Goal: Use online tool/utility

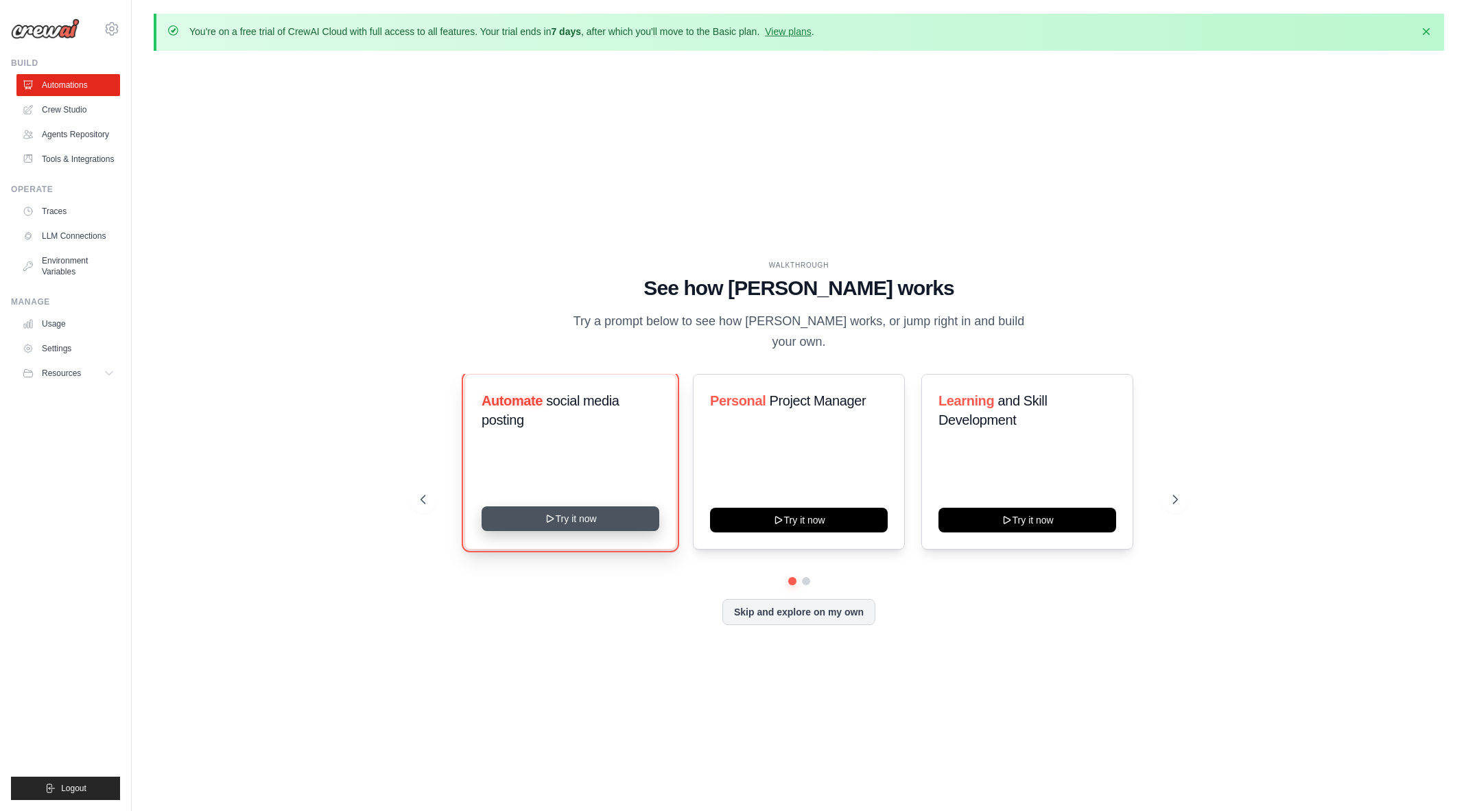
click at [571, 513] on button "Try it now" at bounding box center [570, 518] width 178 height 25
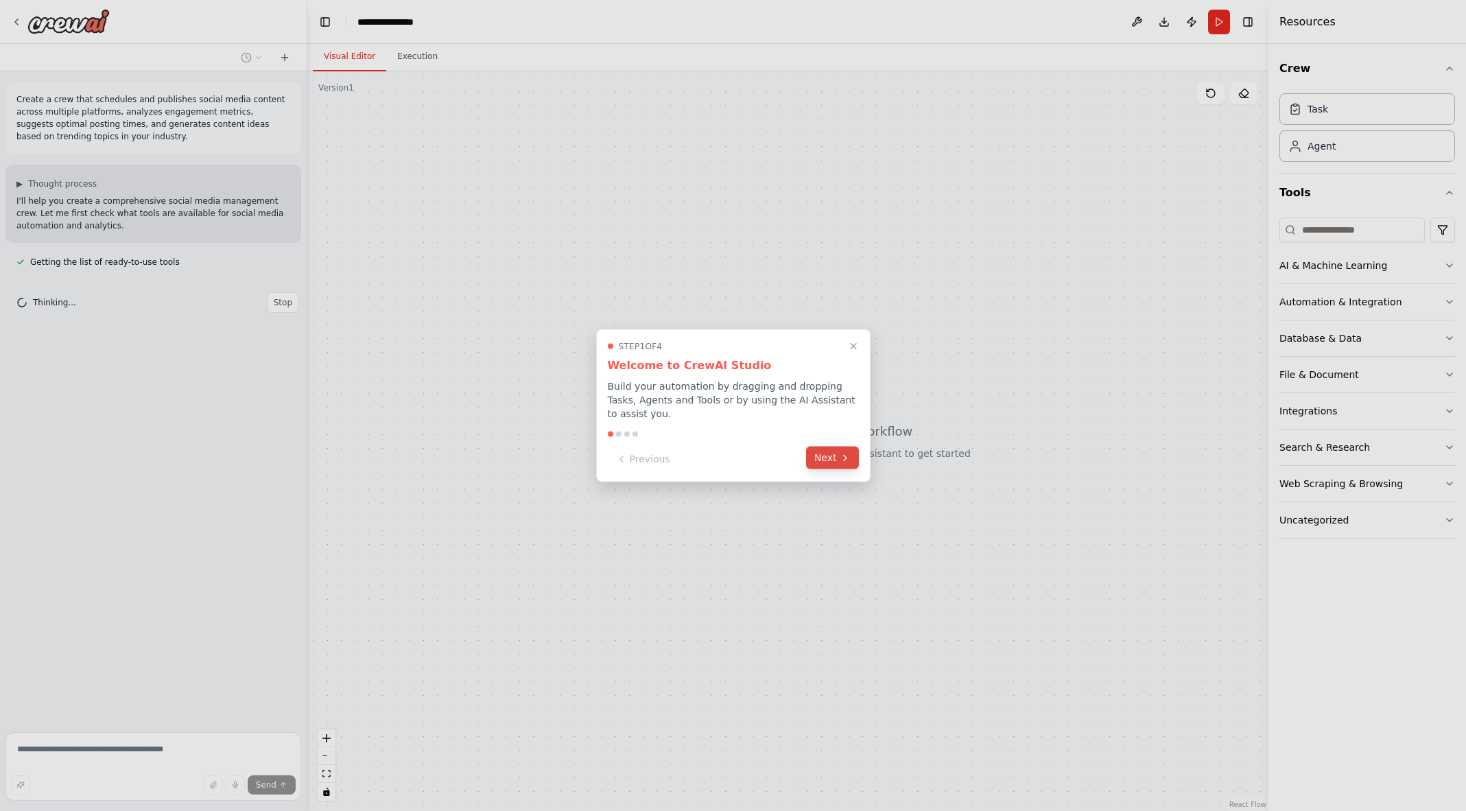
click at [834, 457] on button "Next" at bounding box center [832, 458] width 53 height 23
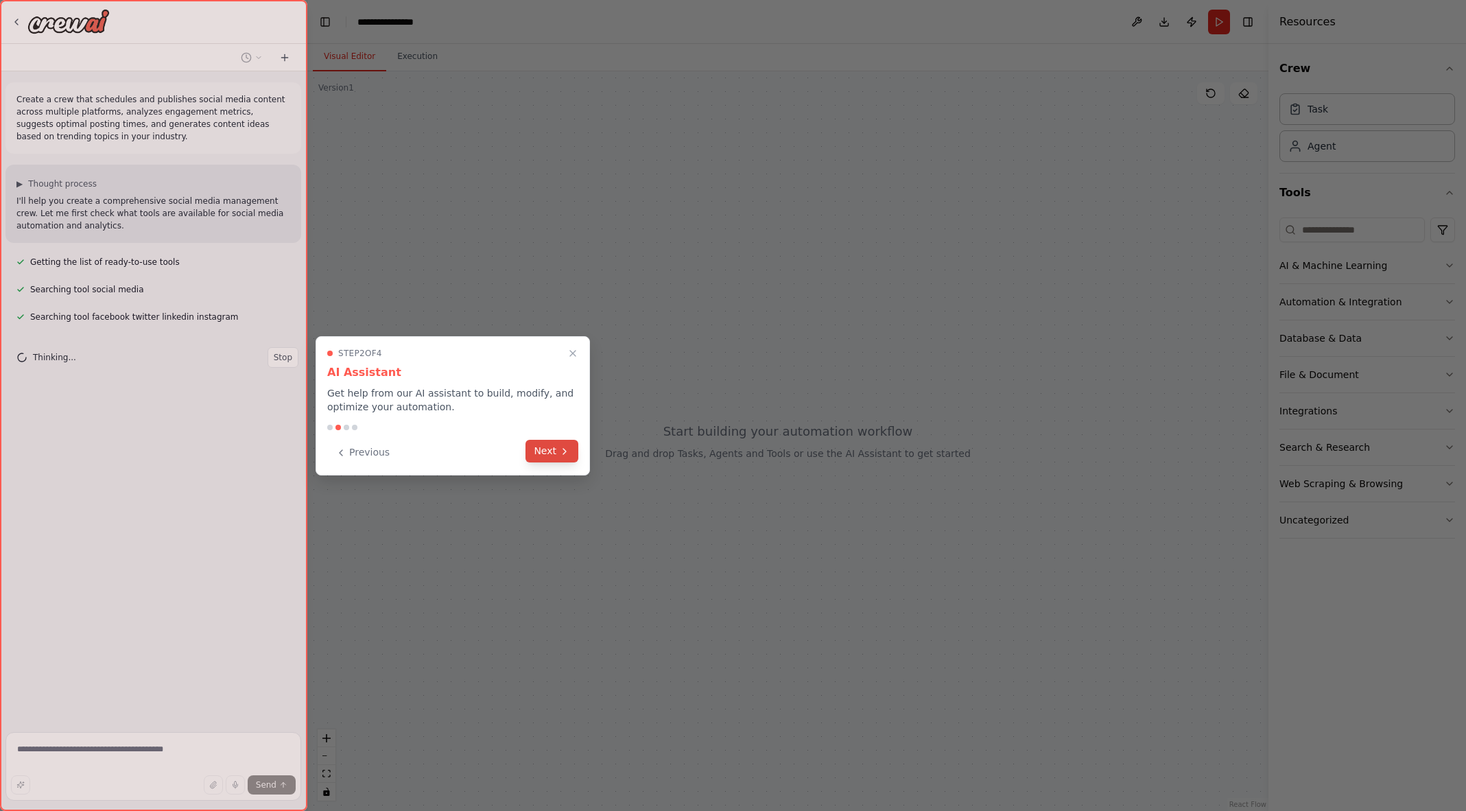
click at [551, 449] on button "Next" at bounding box center [551, 451] width 53 height 23
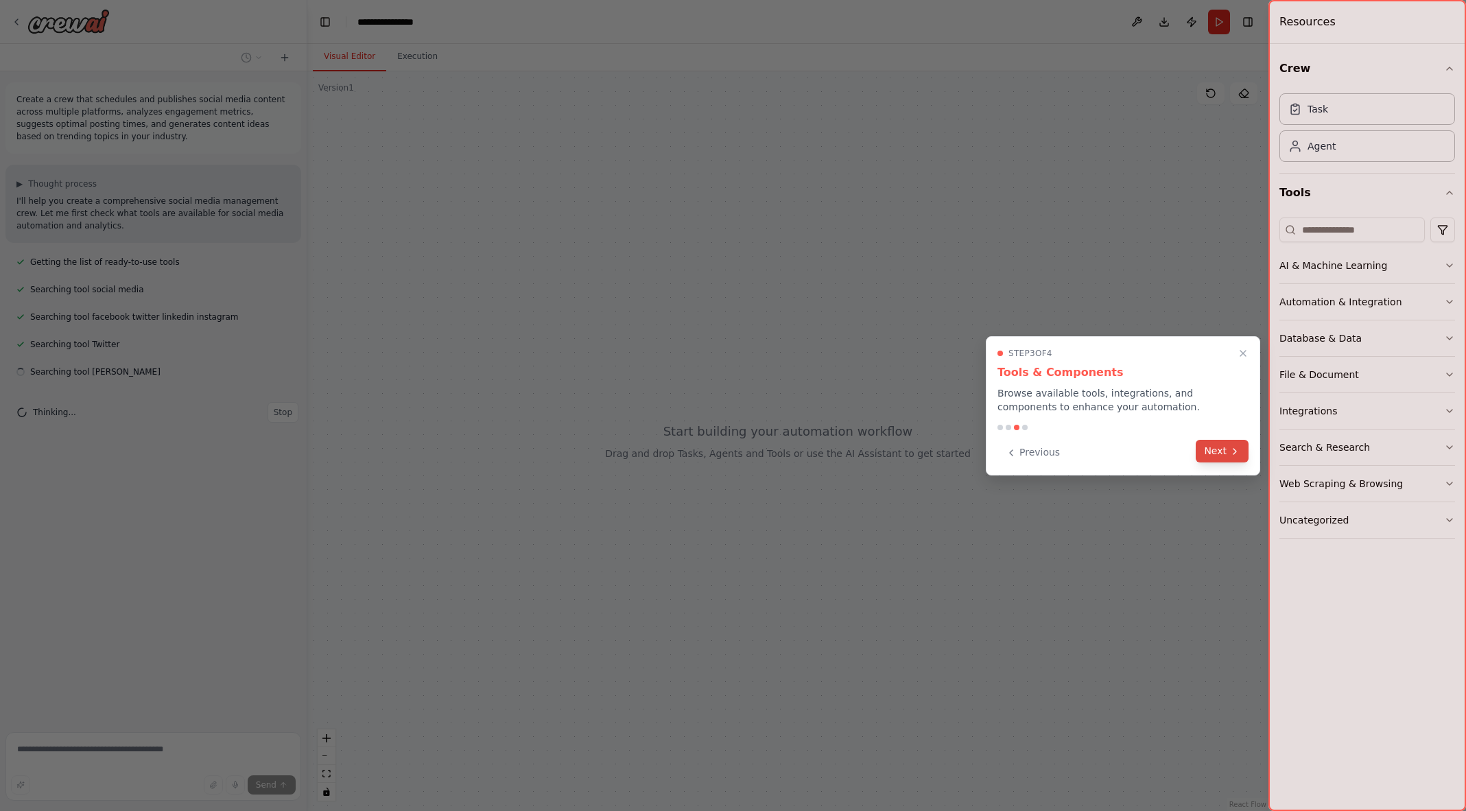
click at [1223, 457] on button "Next" at bounding box center [1221, 451] width 53 height 23
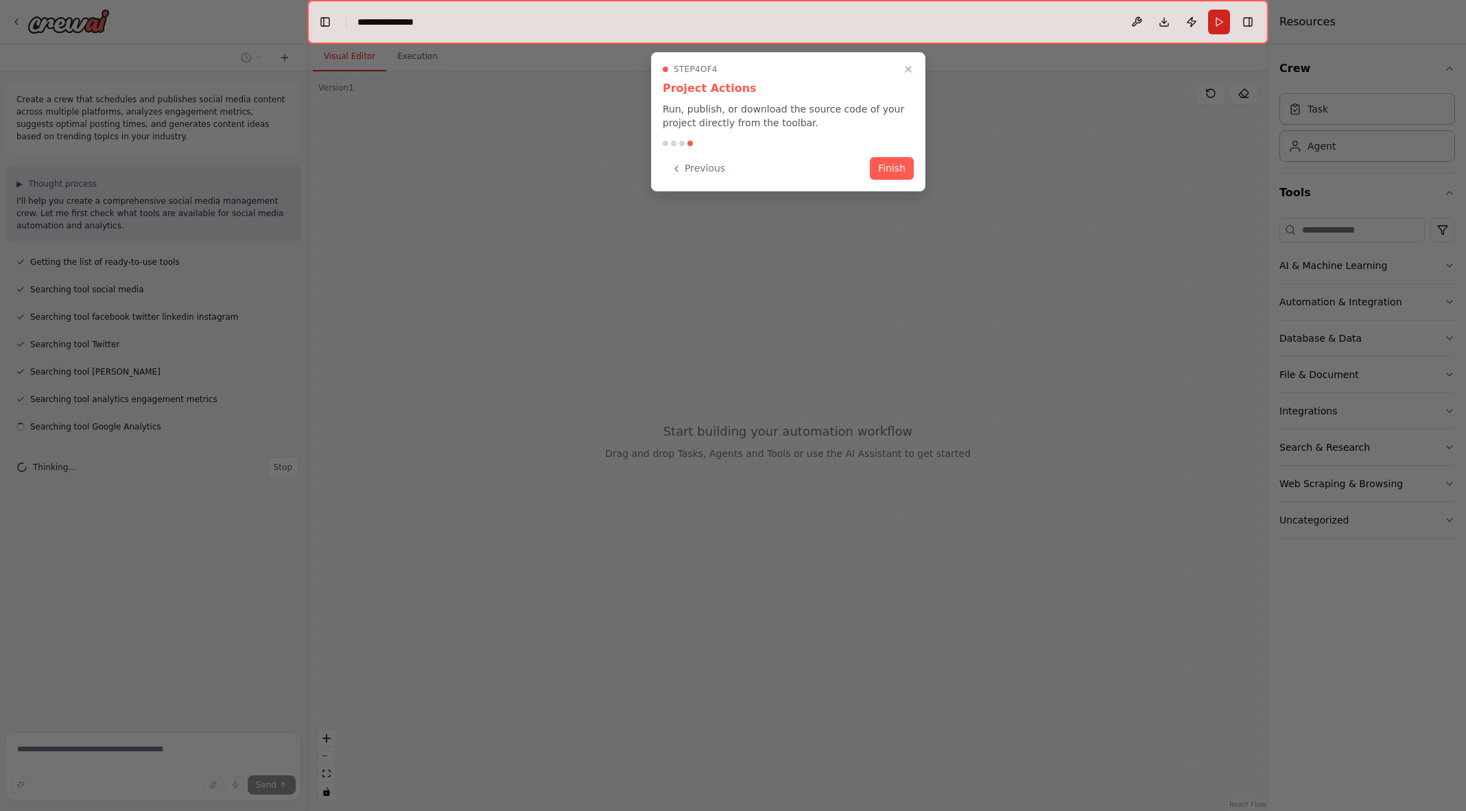
click at [430, 19] on div at bounding box center [787, 22] width 961 height 44
click at [895, 168] on button "Finish" at bounding box center [892, 167] width 44 height 23
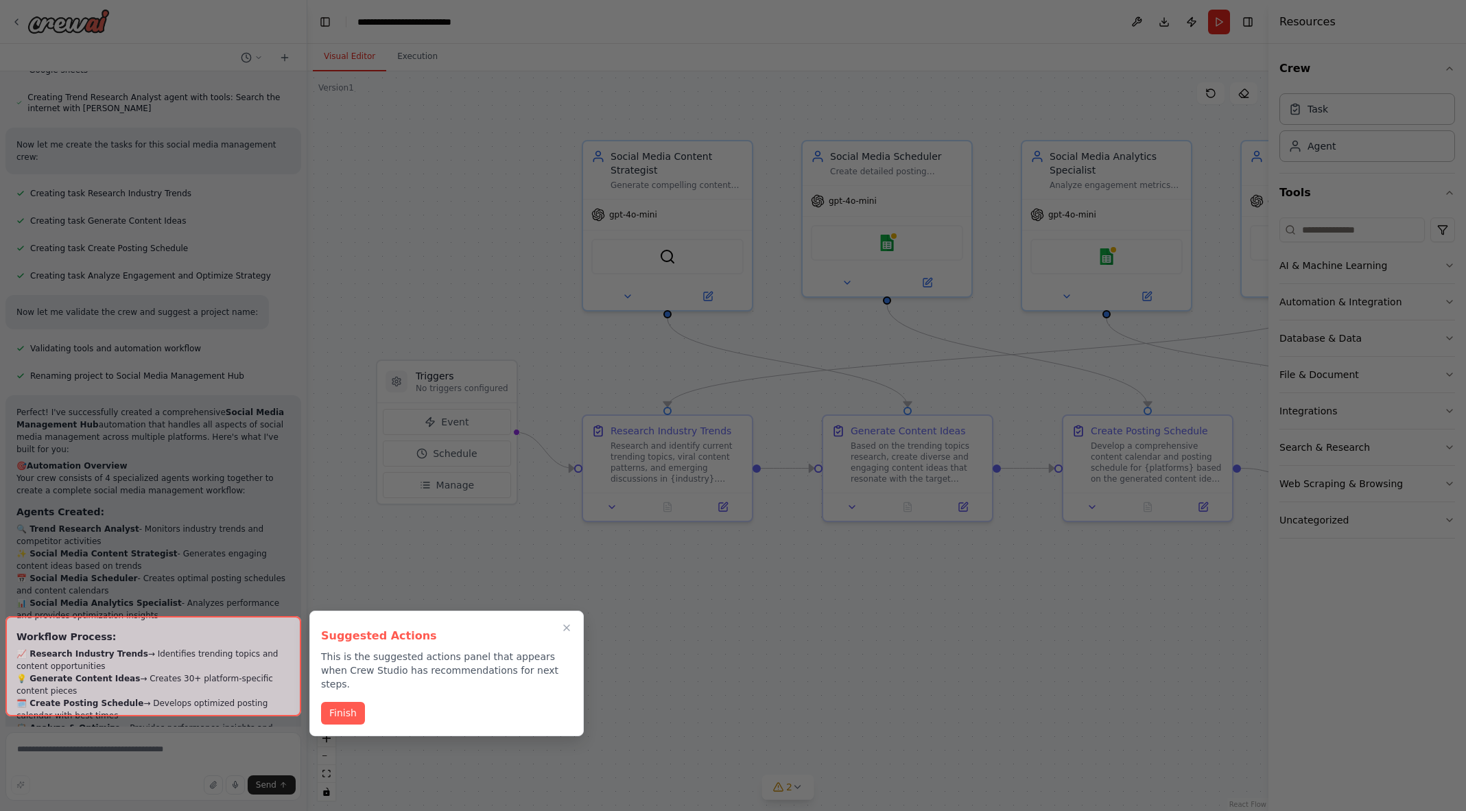
scroll to position [1287, 0]
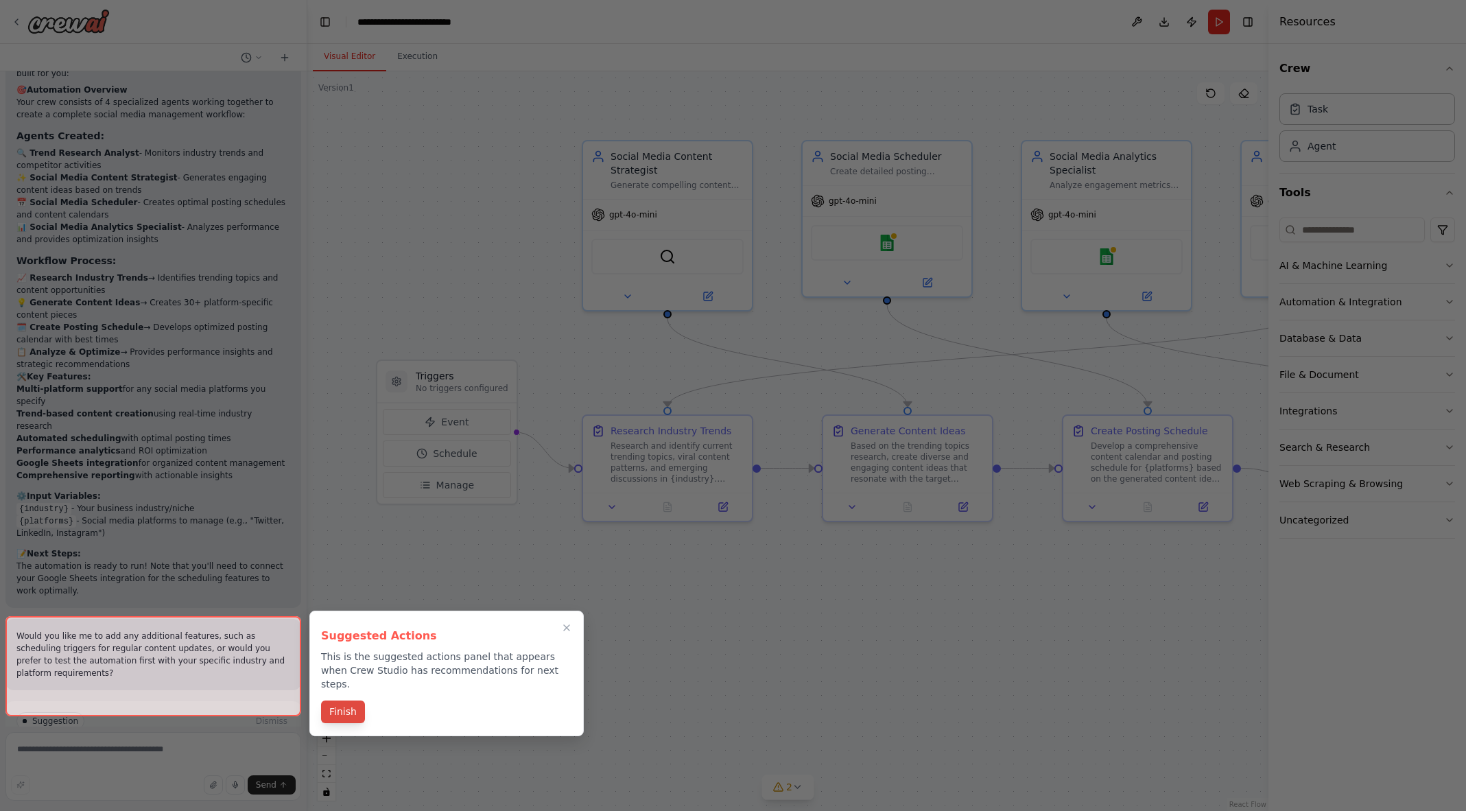
click at [344, 700] on button "Finish" at bounding box center [343, 711] width 44 height 23
